Goal: Task Accomplishment & Management: Use online tool/utility

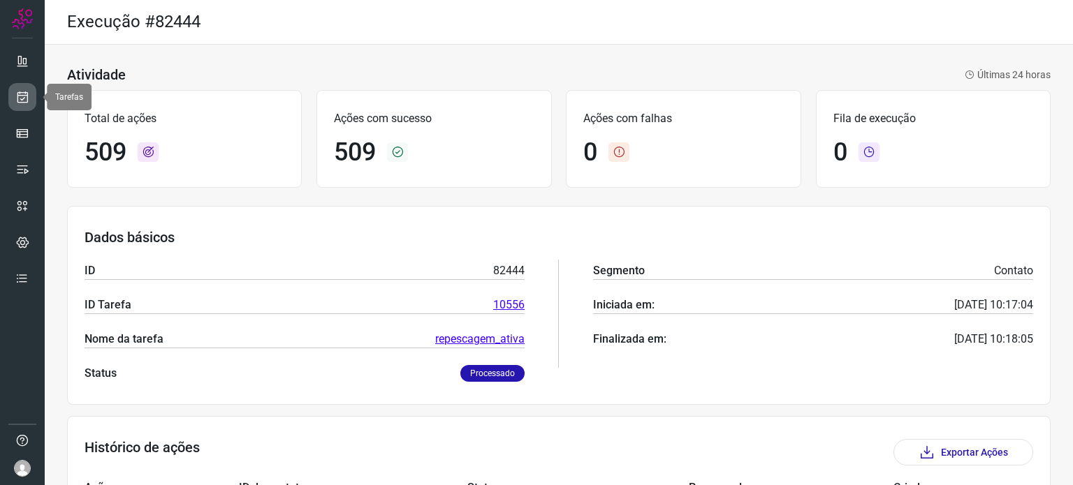
click at [28, 95] on icon at bounding box center [22, 97] width 15 height 14
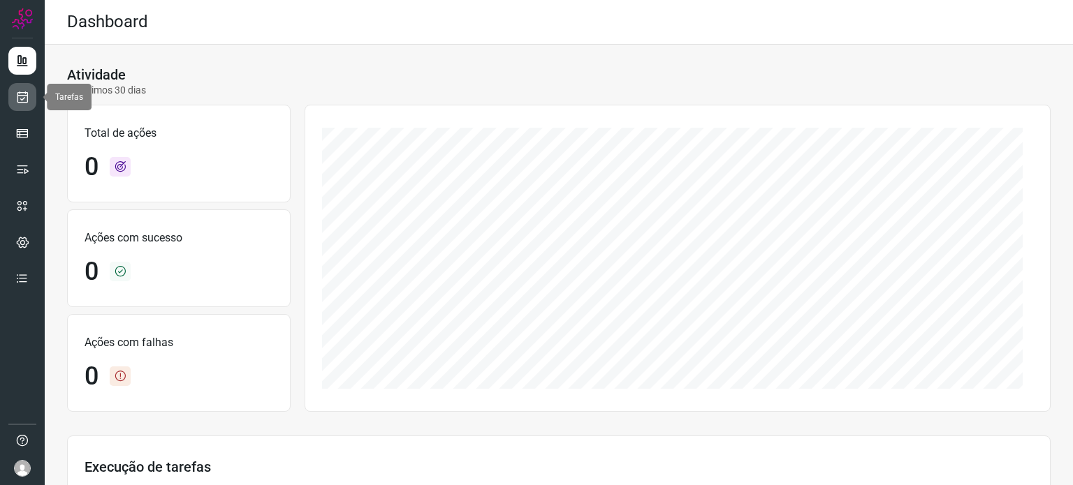
click at [24, 89] on link at bounding box center [22, 97] width 28 height 28
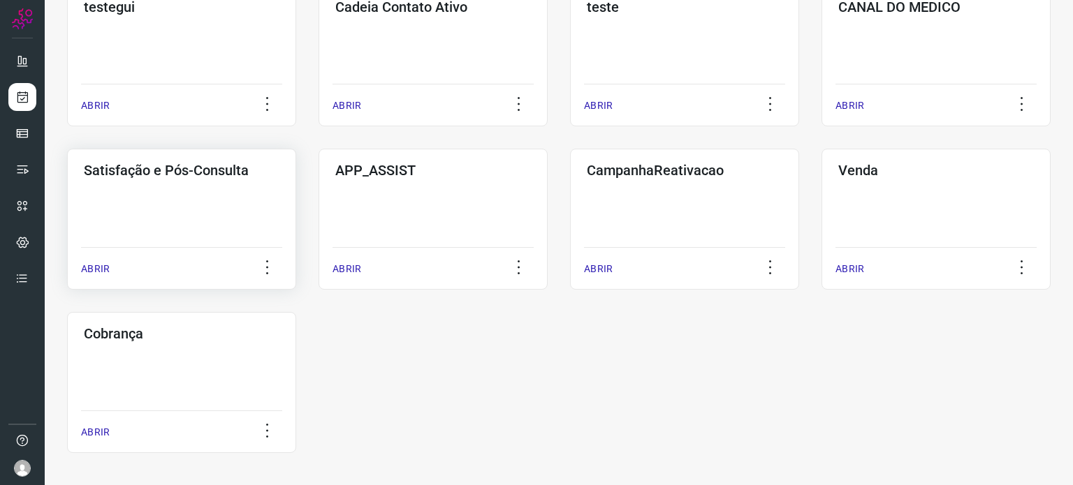
scroll to position [455, 0]
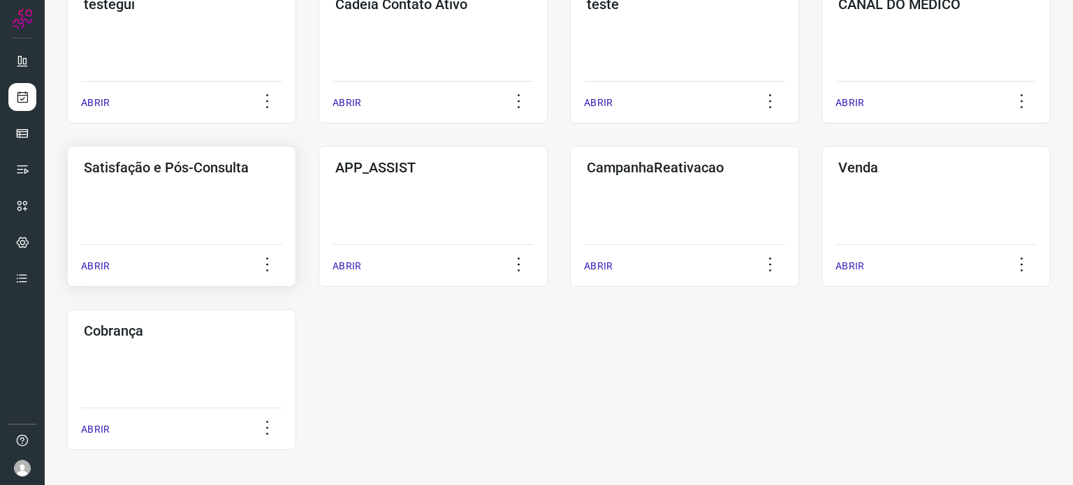
click at [318, 205] on div "Satisfação e Pós-Consulta ABRIR" at bounding box center [432, 216] width 229 height 141
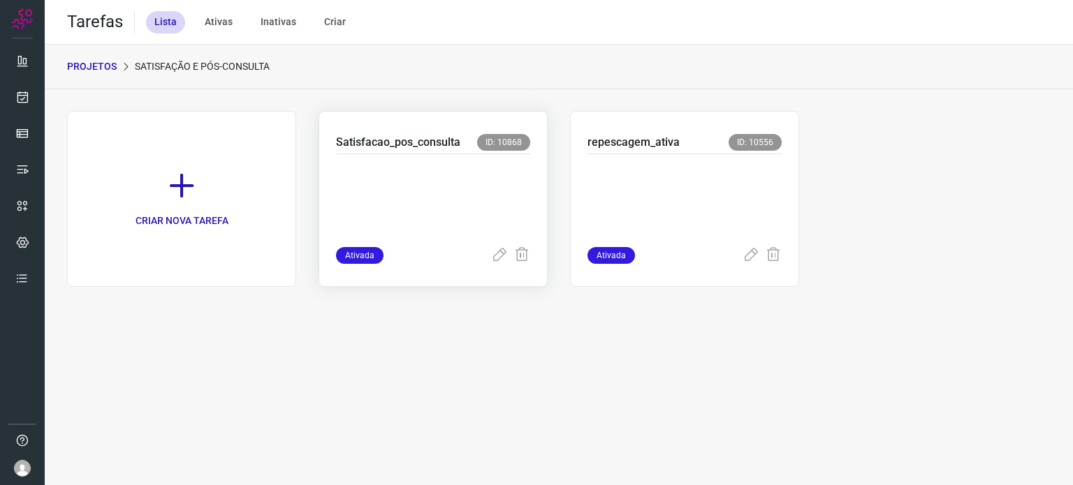
click at [473, 178] on p at bounding box center [433, 198] width 194 height 70
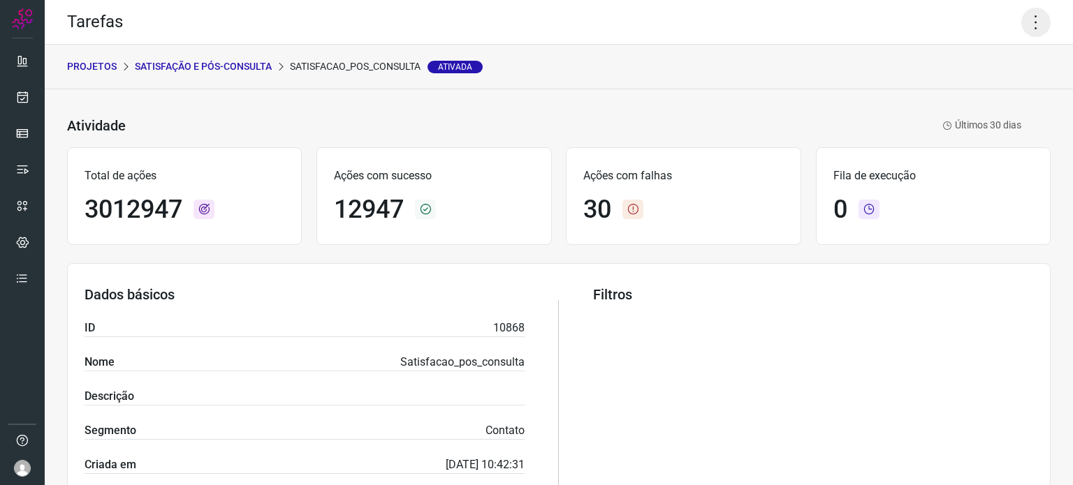
click at [1027, 30] on icon at bounding box center [1035, 22] width 29 height 29
click at [955, 96] on li "Executar" at bounding box center [975, 91] width 127 height 22
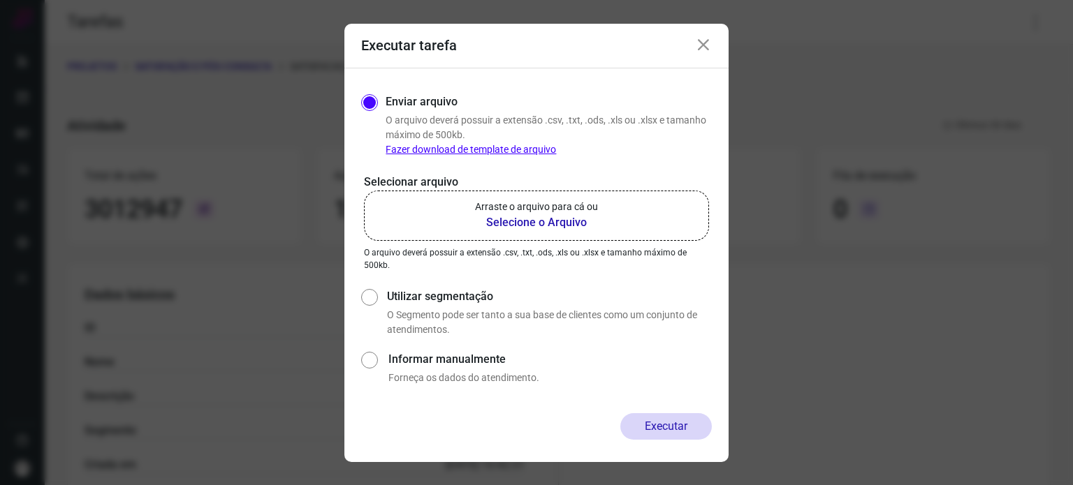
click at [557, 228] on b "Selecione o Arquivo" at bounding box center [536, 222] width 123 height 17
click at [0, 0] on input "Arraste o arquivo para cá ou Selecione o Arquivo" at bounding box center [0, 0] width 0 height 0
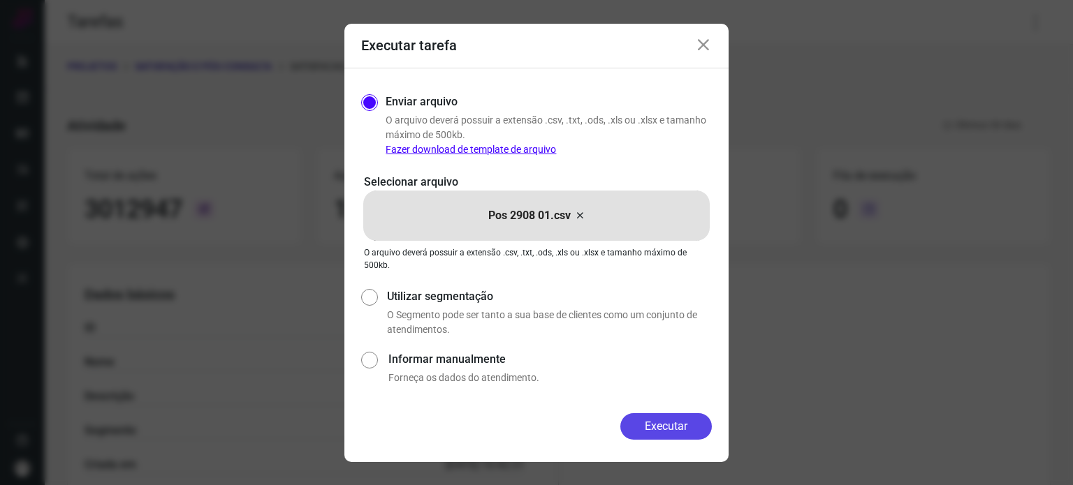
click at [673, 427] on button "Executar" at bounding box center [665, 426] width 91 height 27
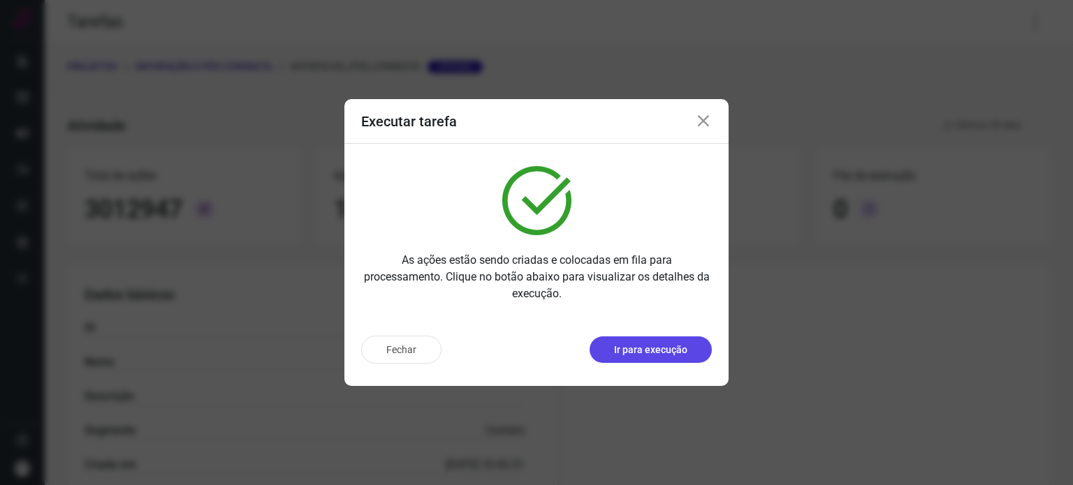
click at [647, 352] on p "Ir para execução" at bounding box center [650, 350] width 73 height 15
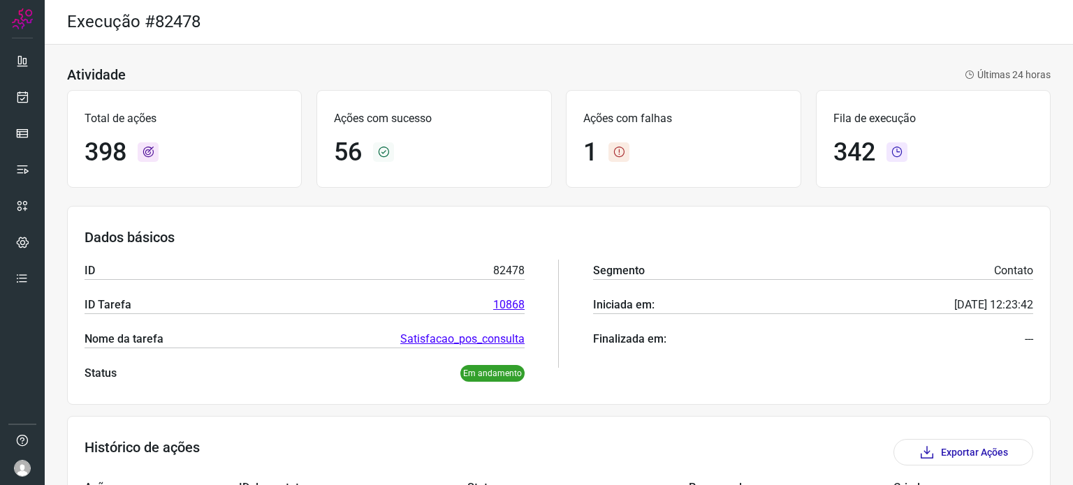
click at [665, 212] on div "Dados básicos ID 82478 ID Tarefa 10868 Nome da tarefa Satisfacao_pos_consulta S…" at bounding box center [558, 305] width 983 height 199
click at [666, 223] on div "Dados básicos ID 82478 ID Tarefa 10868 Nome da tarefa Satisfacao_pos_consulta S…" at bounding box center [558, 305] width 983 height 199
click at [575, 213] on div "Dados básicos ID 82478 ID Tarefa 10868 Nome da tarefa Satisfacao_pos_consulta S…" at bounding box center [558, 305] width 983 height 199
